Goal: Information Seeking & Learning: Learn about a topic

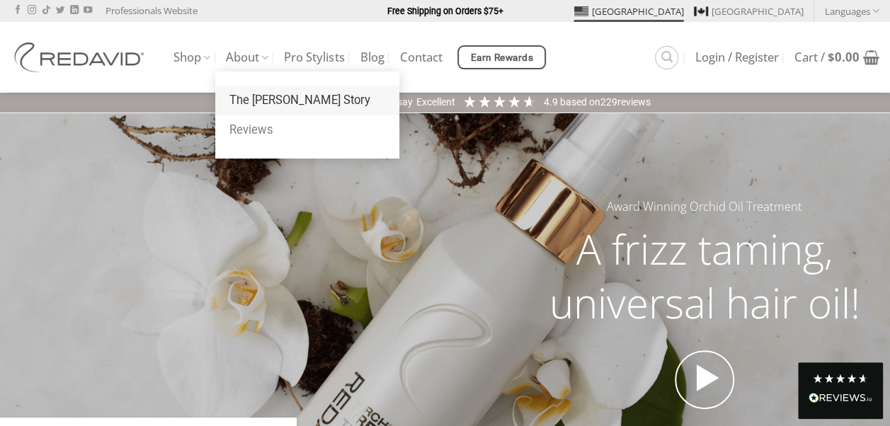
click at [261, 98] on link "The [PERSON_NAME] Story" at bounding box center [307, 101] width 184 height 30
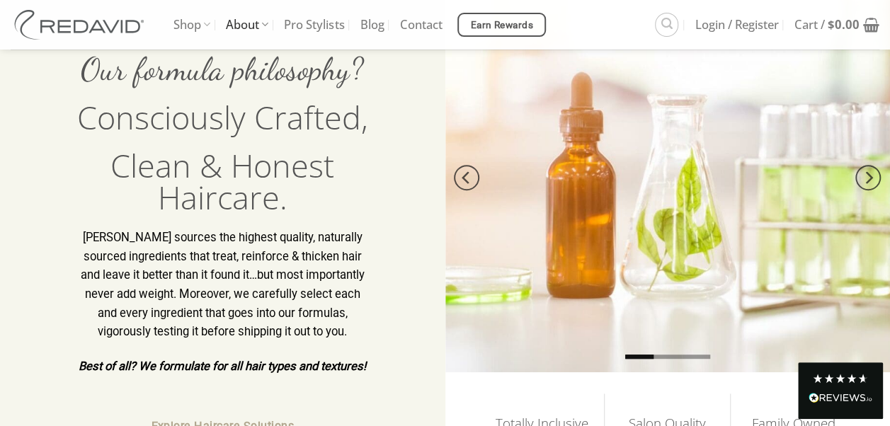
scroll to position [181, 0]
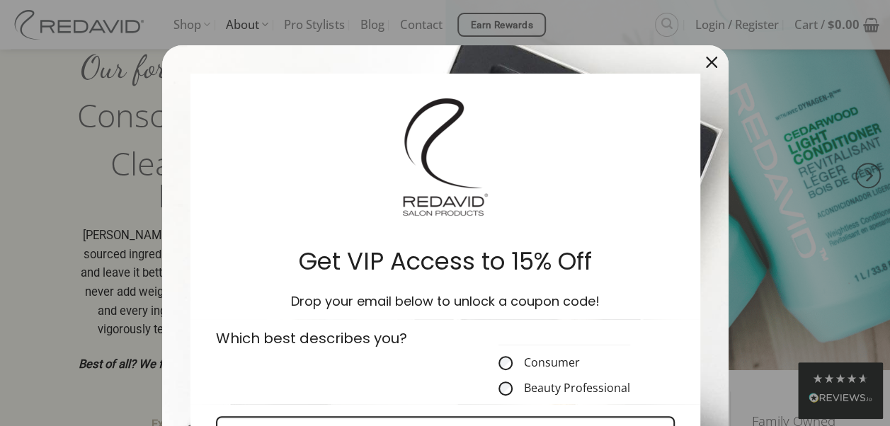
click at [700, 59] on div "Close" at bounding box center [711, 62] width 23 height 23
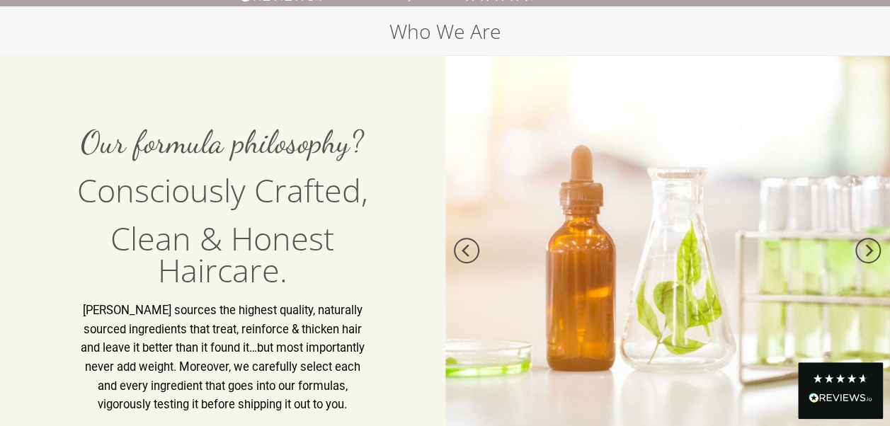
scroll to position [0, 0]
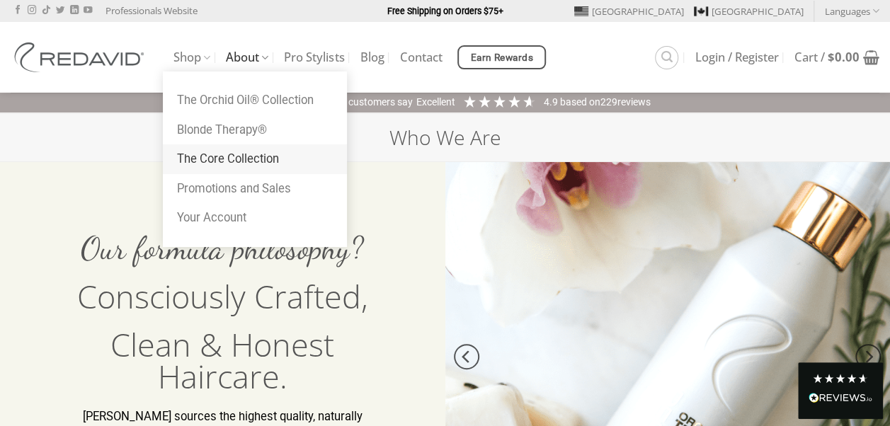
click at [187, 167] on link "The Core Collection" at bounding box center [255, 159] width 184 height 30
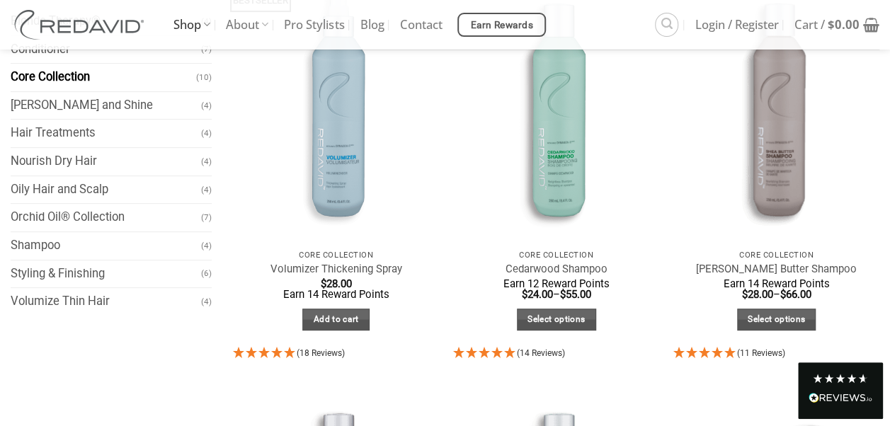
scroll to position [224, 0]
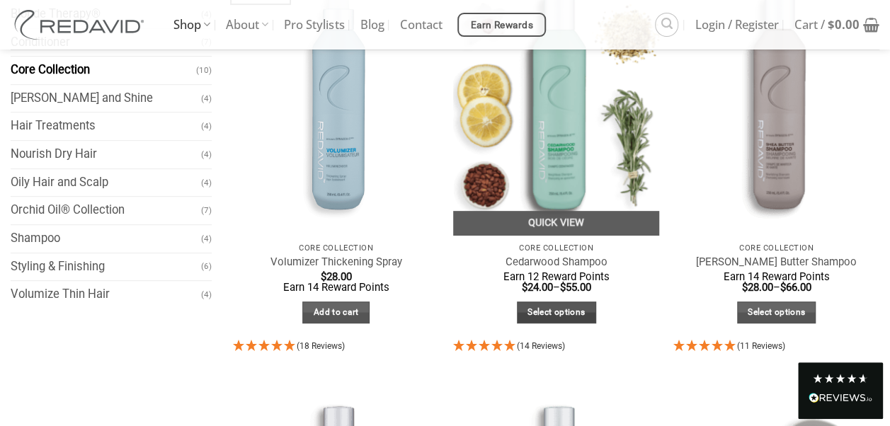
click at [573, 306] on link "Select options" at bounding box center [556, 313] width 79 height 22
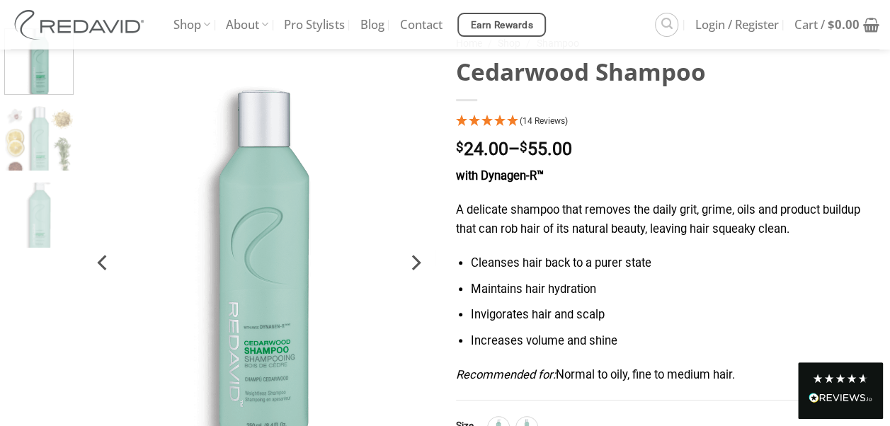
scroll to position [110, 0]
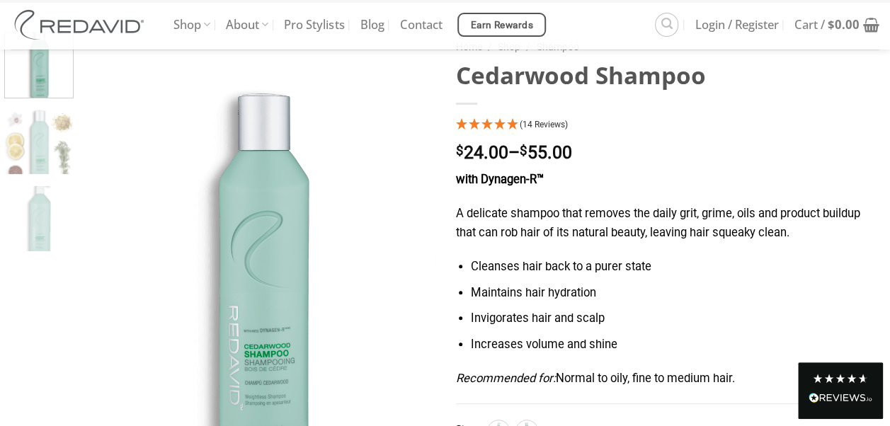
click at [535, 119] on div "(14 Reviews)" at bounding box center [668, 125] width 424 height 19
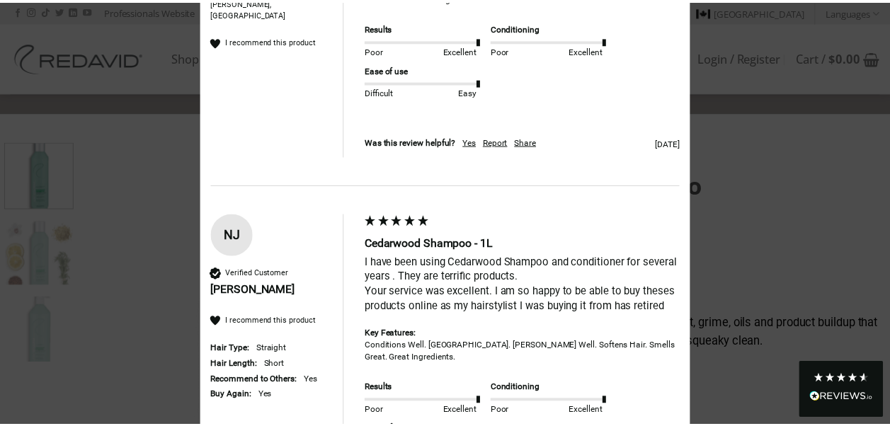
scroll to position [1737, 0]
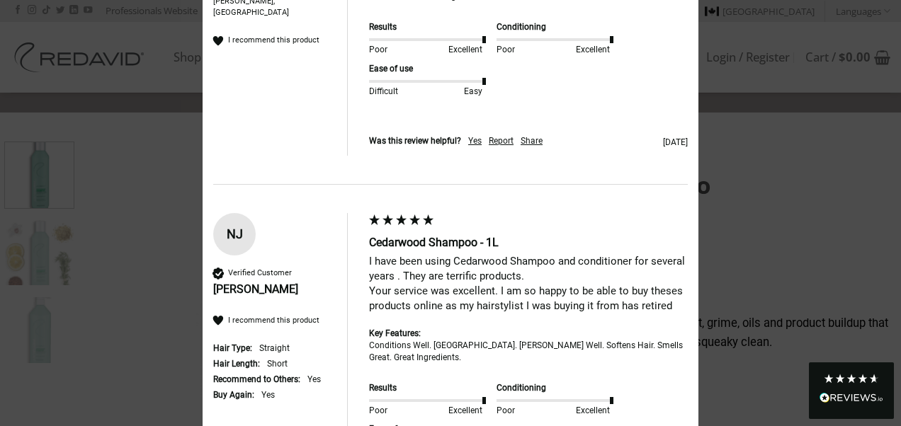
click at [87, 171] on div "× 4.93 Based on 14 reviews Results Poor Excellent Conditioning Poor Excellent E…" at bounding box center [450, 213] width 901 height 426
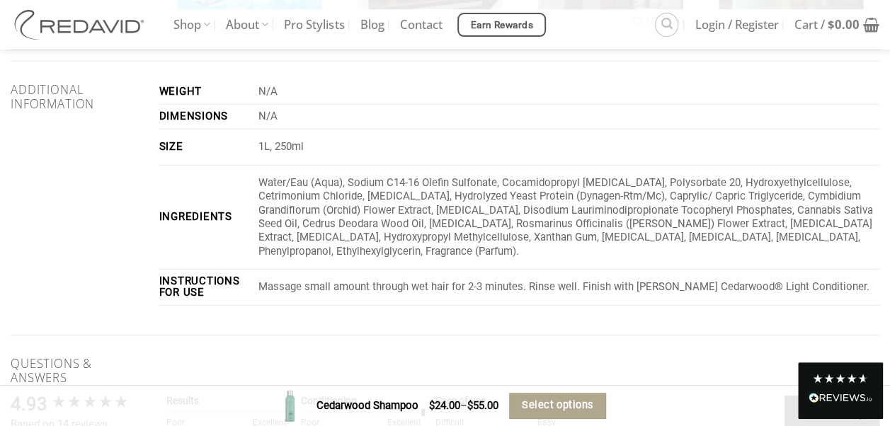
scroll to position [2099, 0]
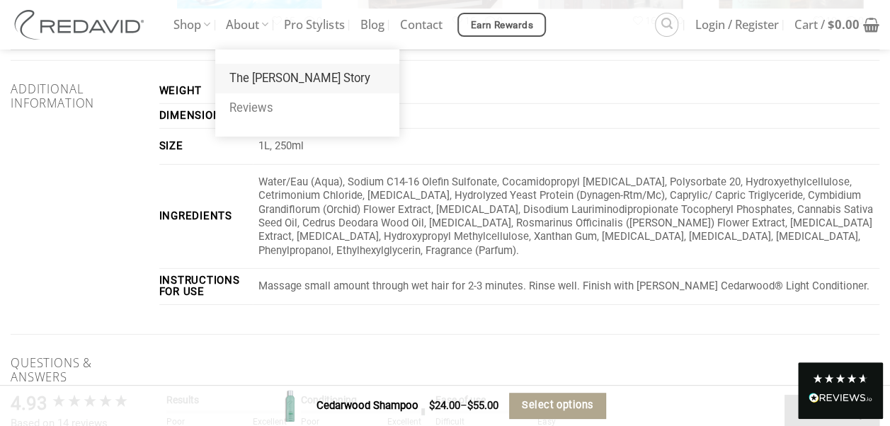
click at [253, 69] on link "The [PERSON_NAME] Story" at bounding box center [307, 79] width 184 height 30
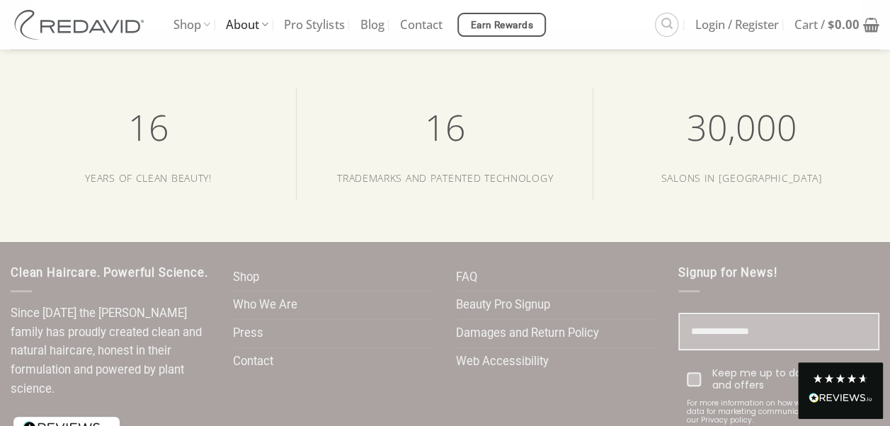
scroll to position [2811, 0]
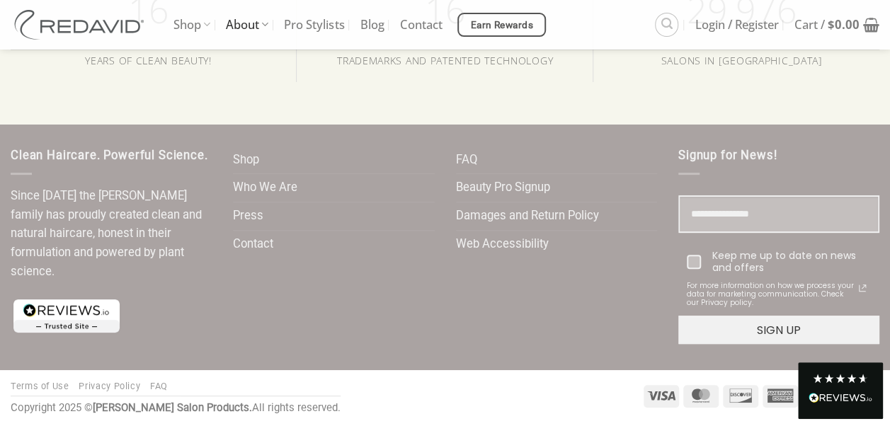
scroll to position [2728, 0]
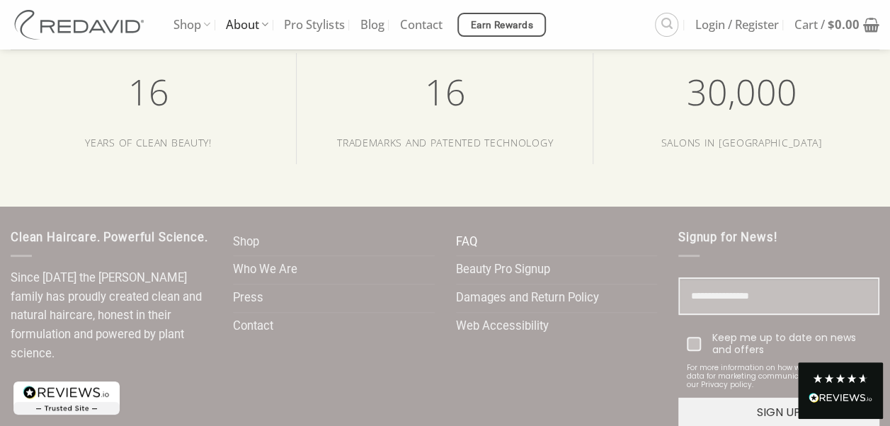
click at [474, 244] on link "FAQ" at bounding box center [466, 243] width 21 height 28
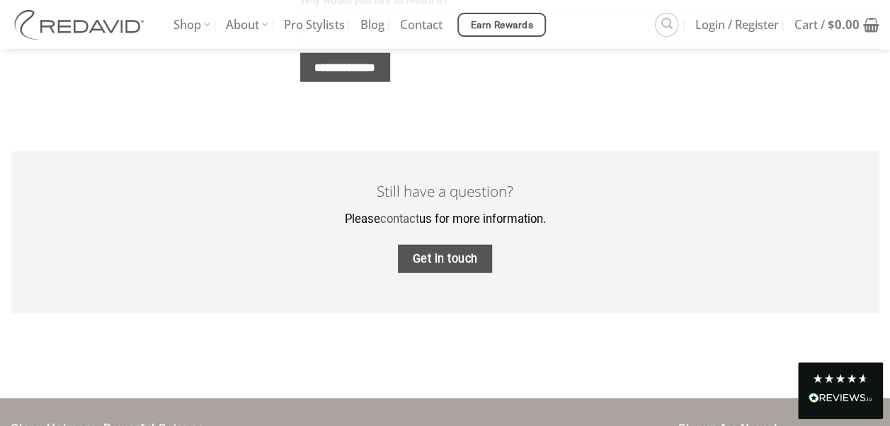
scroll to position [1701, 0]
